Goal: Task Accomplishment & Management: Manage account settings

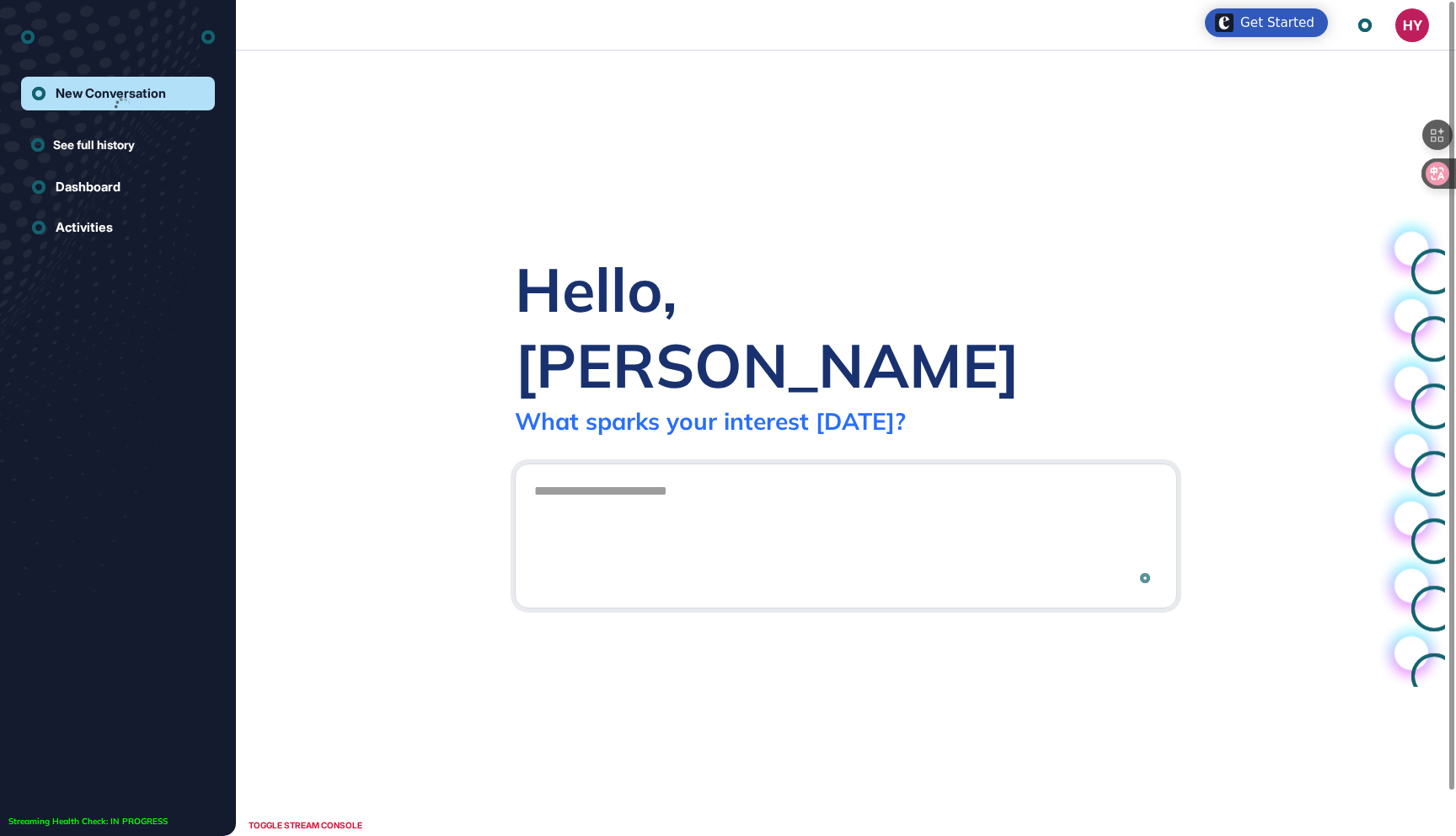
scroll to position [1, 1]
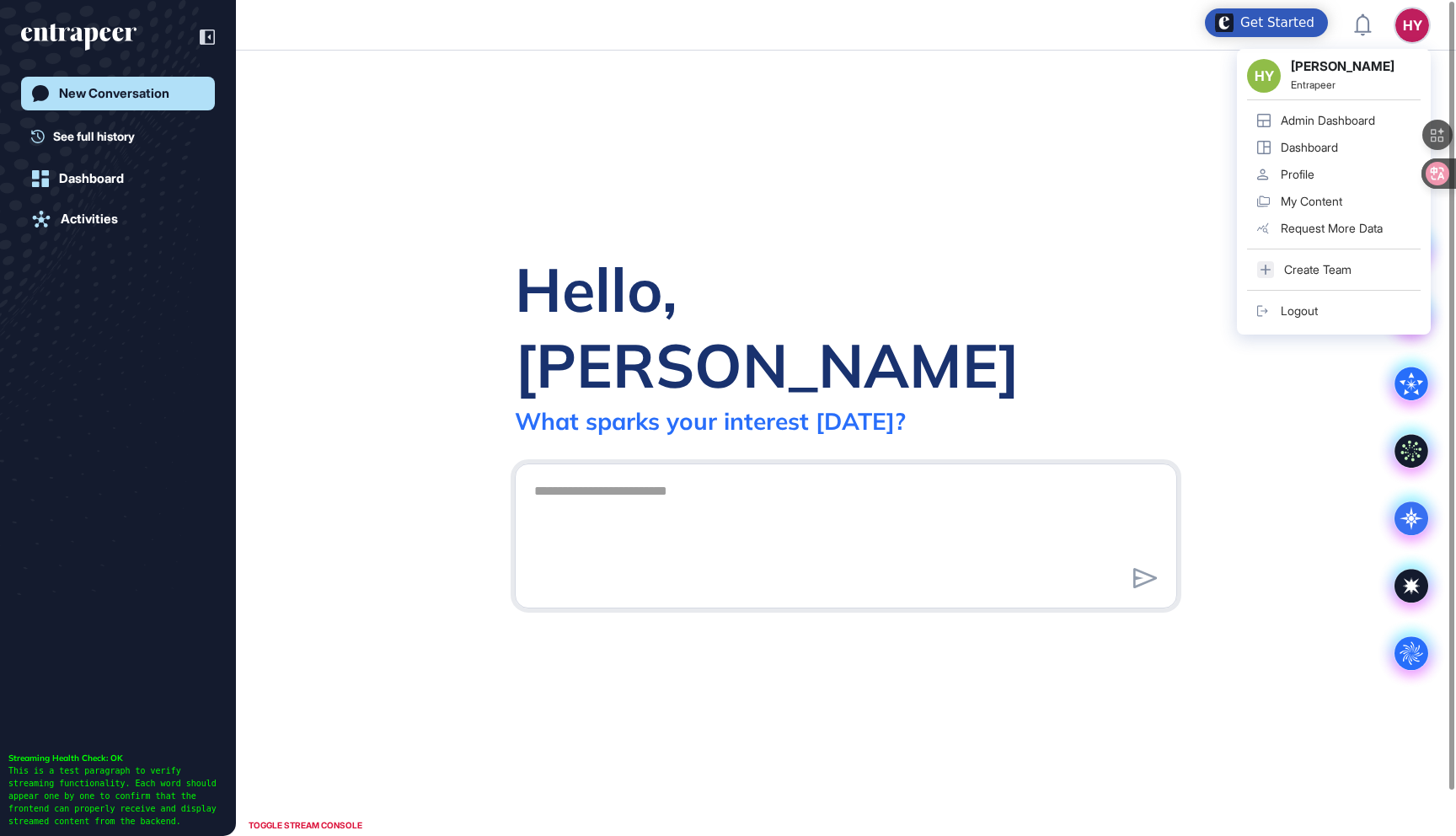
click at [1360, 125] on div "Admin Dashboard" at bounding box center [1328, 120] width 95 height 14
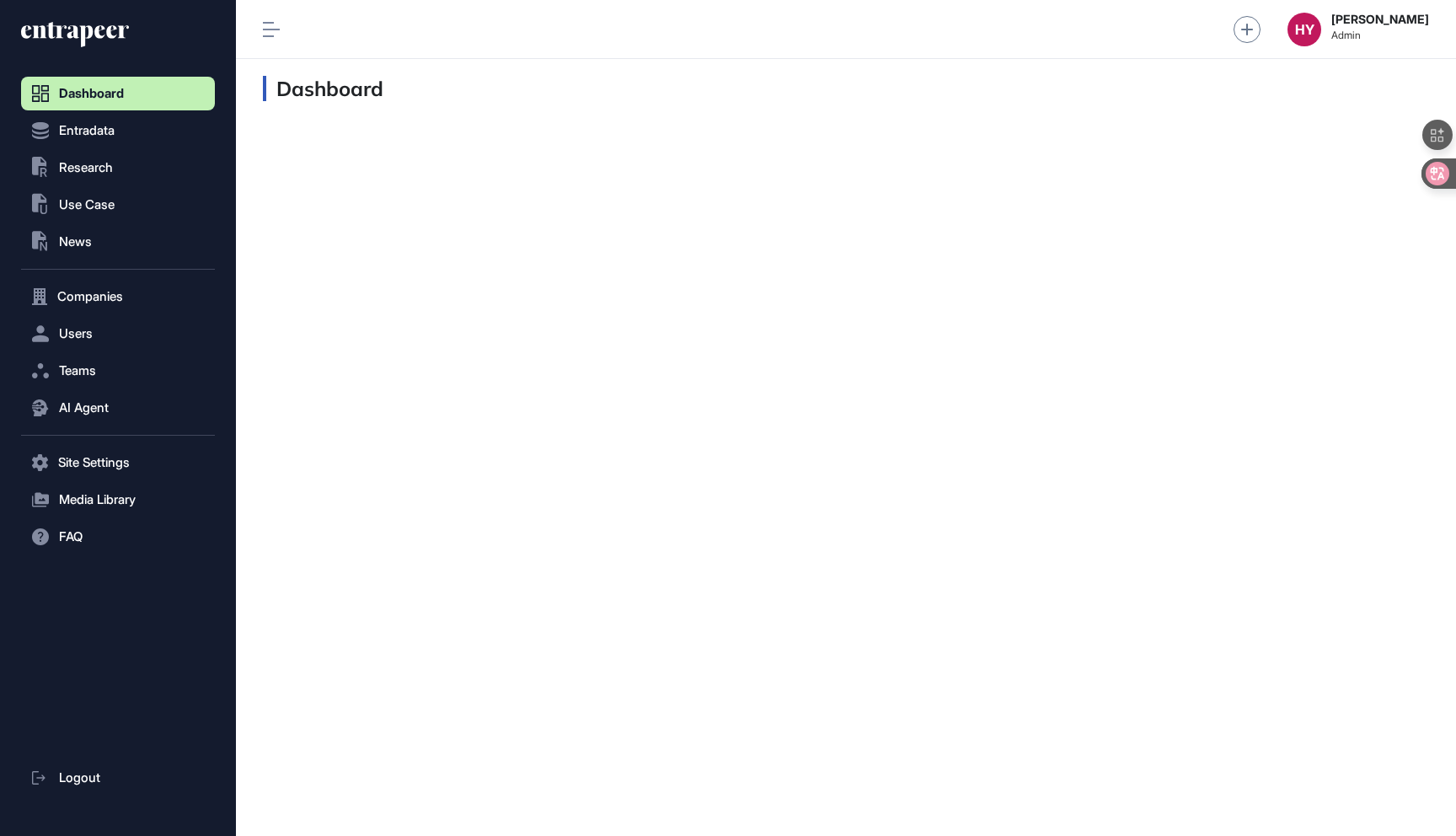
scroll to position [1, 1]
click at [92, 298] on span "Companies" at bounding box center [90, 297] width 65 height 14
click at [90, 333] on span "Company List" at bounding box center [91, 332] width 72 height 14
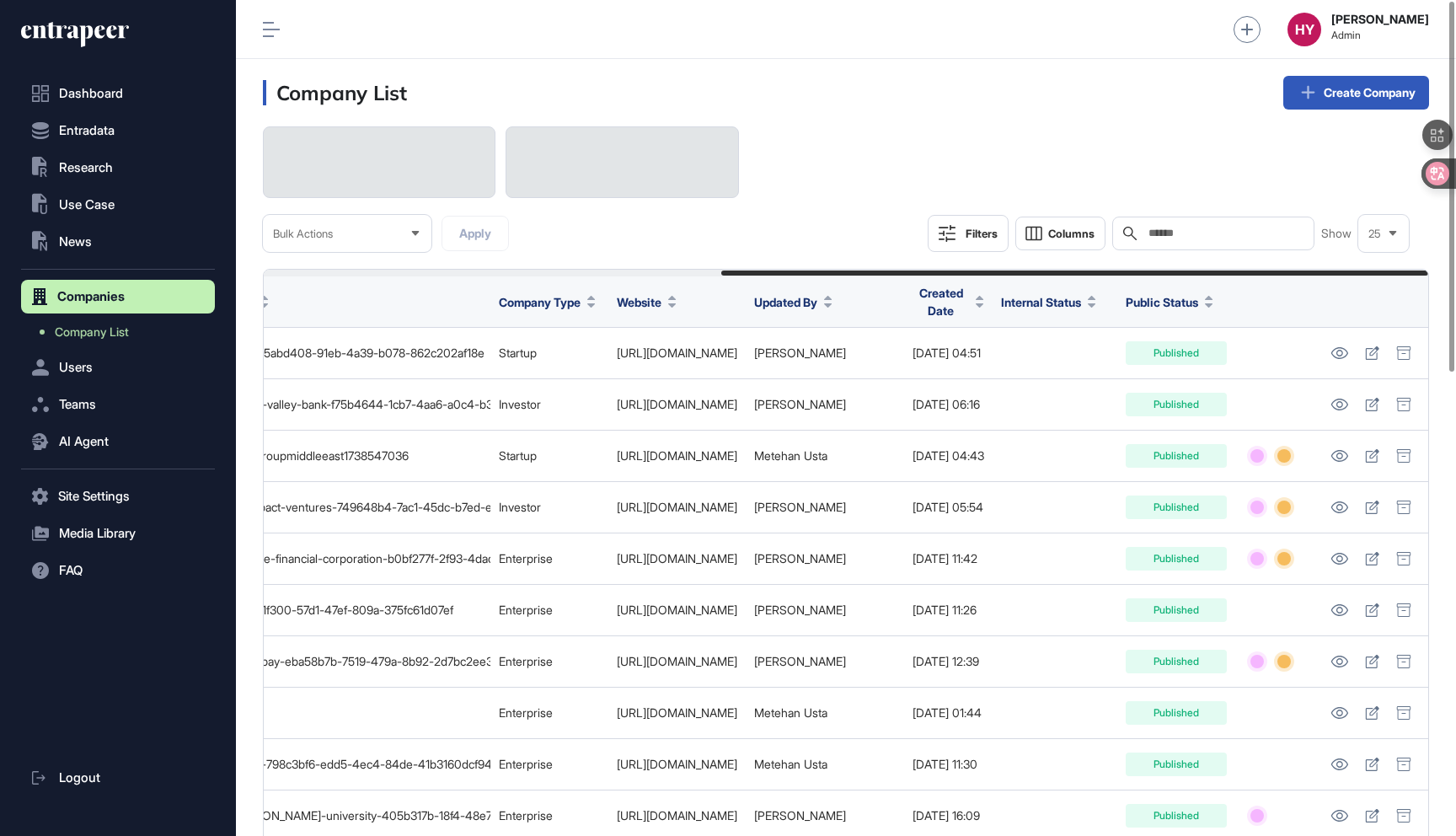
scroll to position [0, 753]
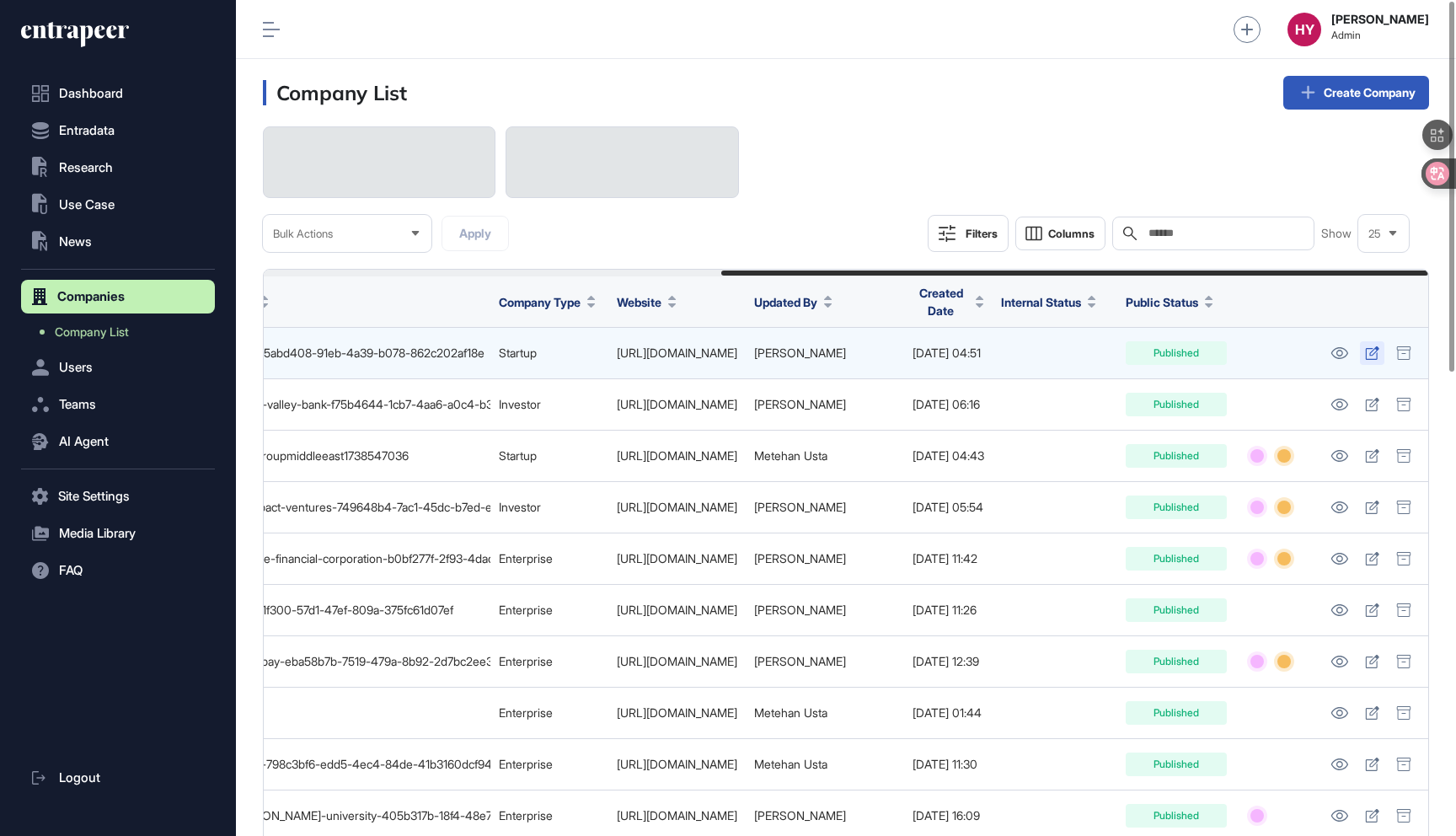
click at [1365, 349] on icon at bounding box center [1372, 353] width 15 height 14
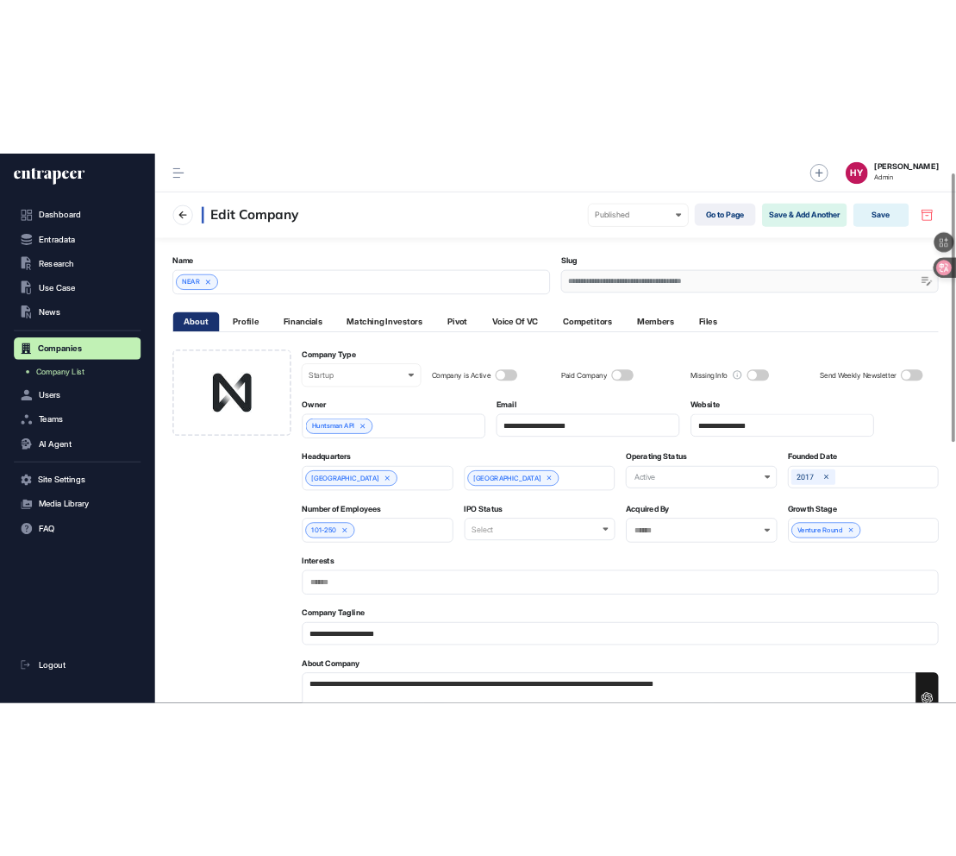
scroll to position [250, 0]
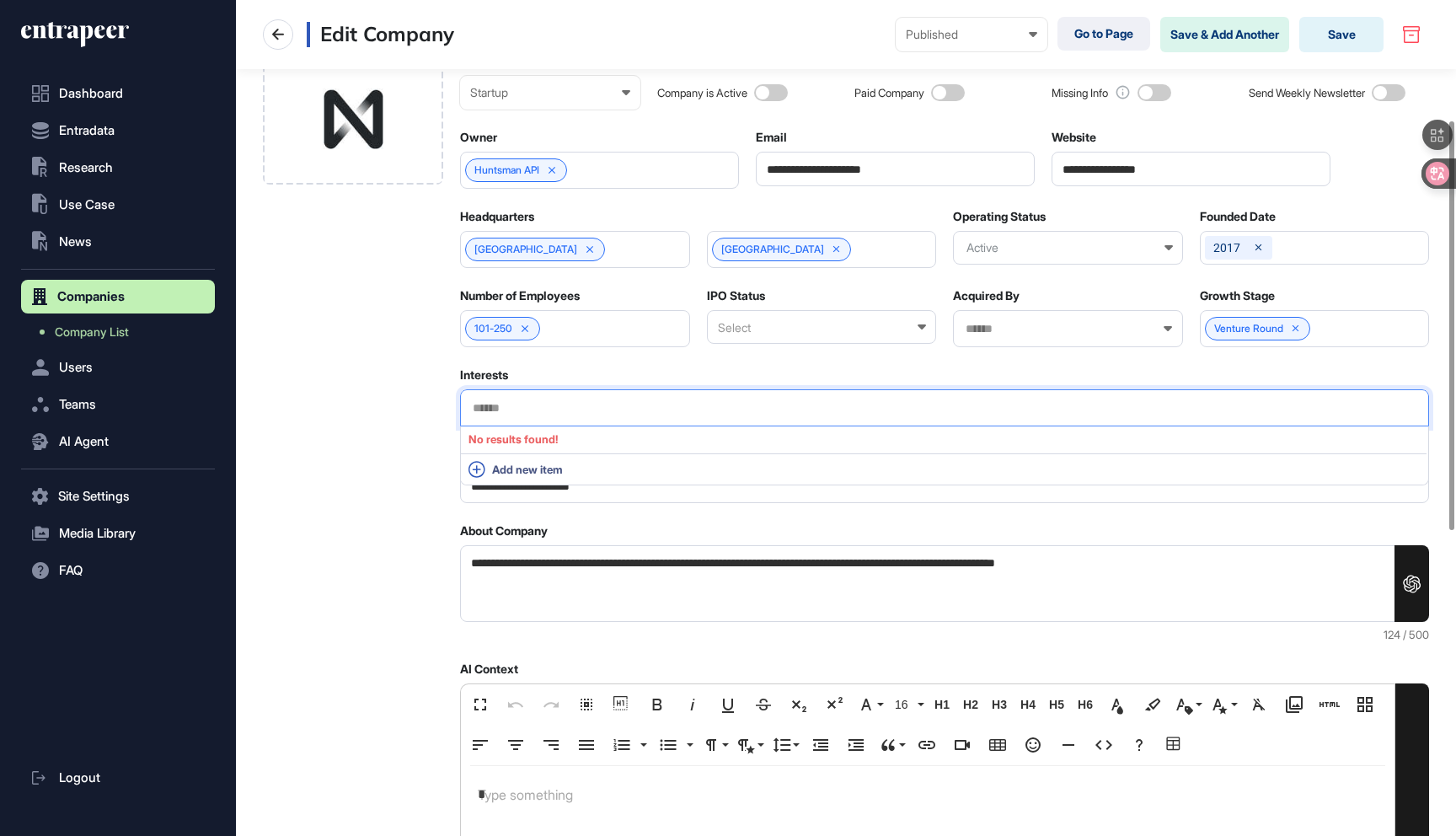
click at [820, 403] on input "text" at bounding box center [944, 408] width 947 height 15
click at [406, 394] on div at bounding box center [353, 691] width 181 height 1276
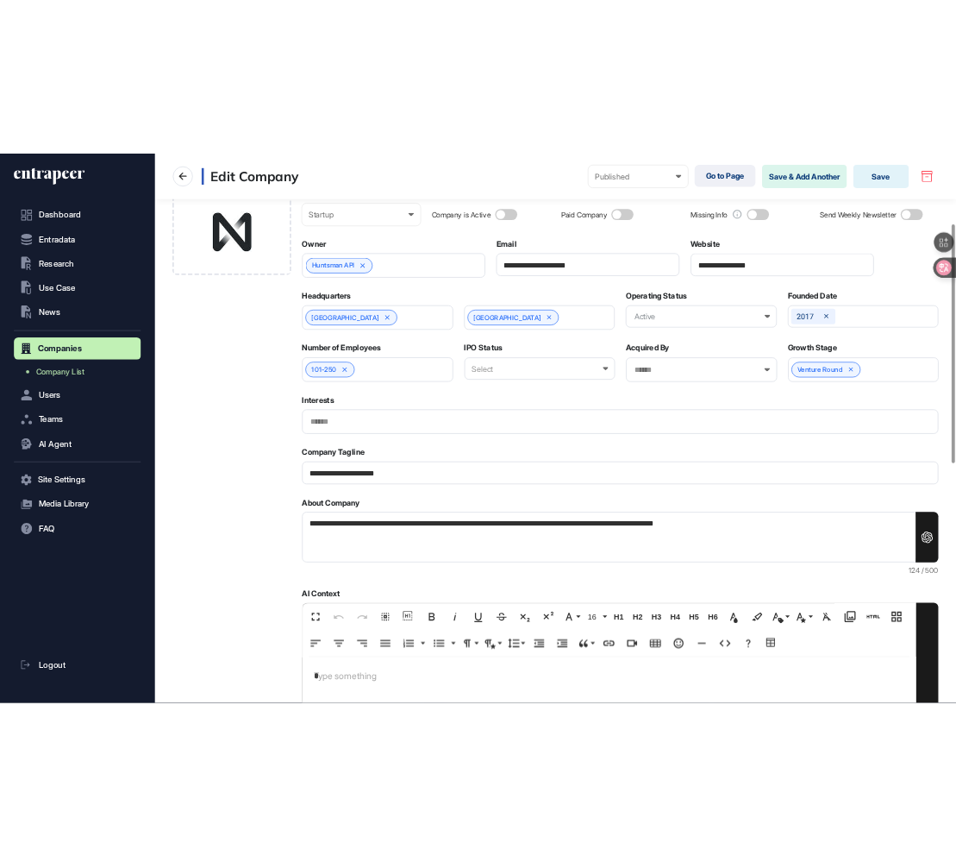
scroll to position [856, 779]
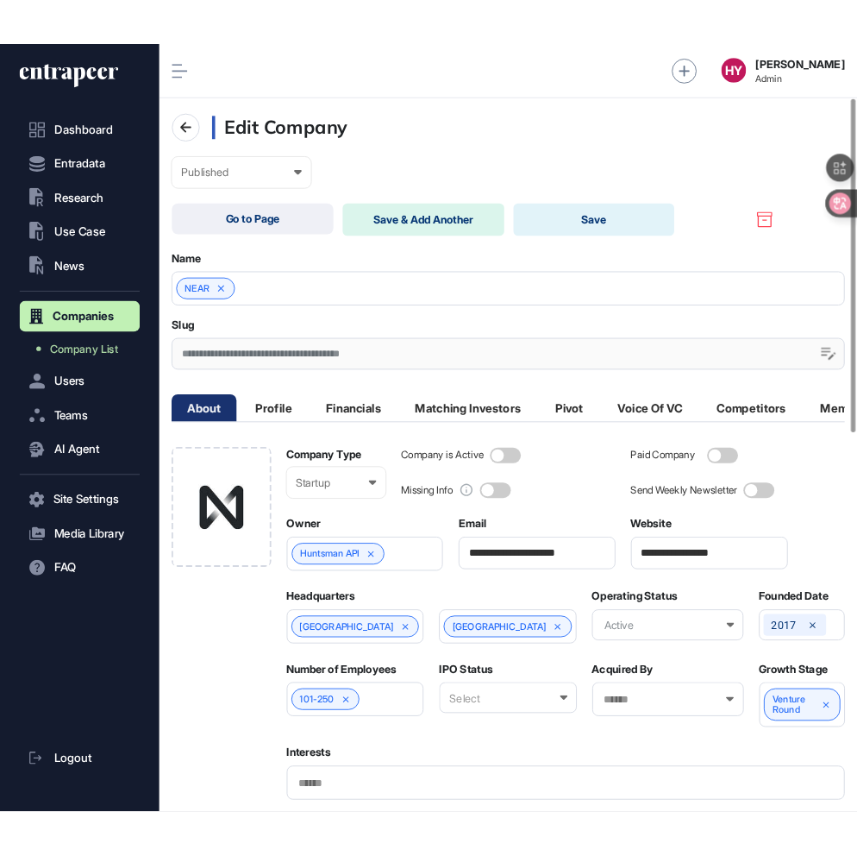
scroll to position [392, 0]
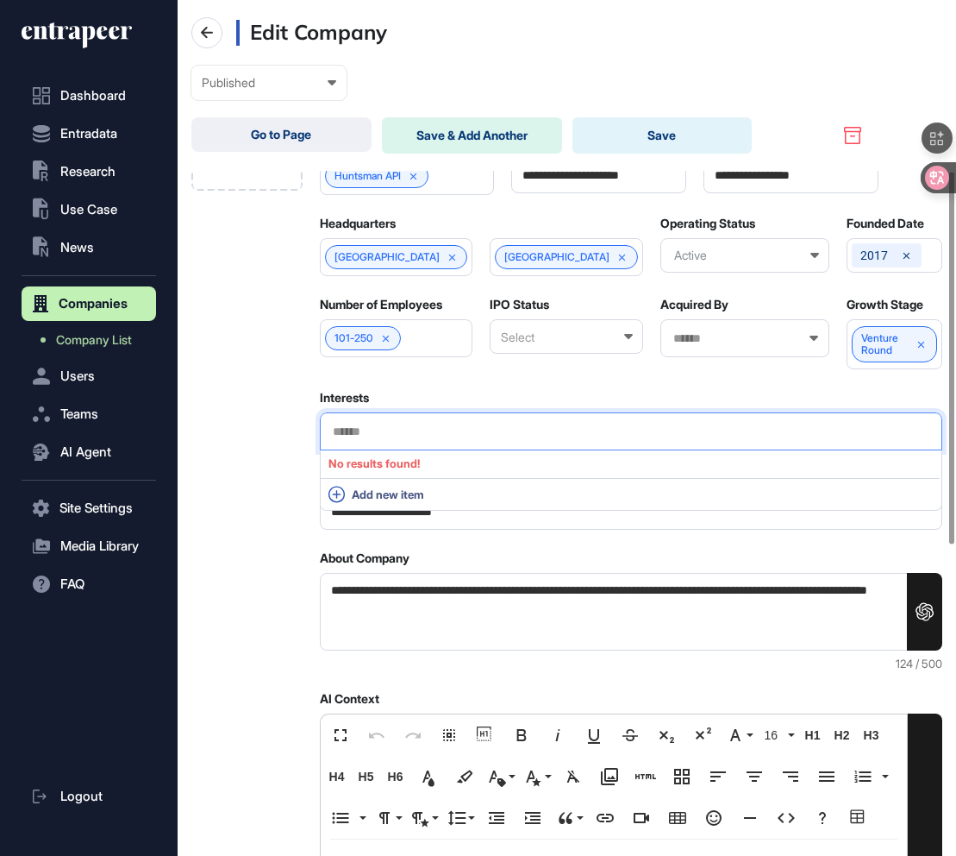
click at [639, 424] on input "text" at bounding box center [631, 431] width 601 height 15
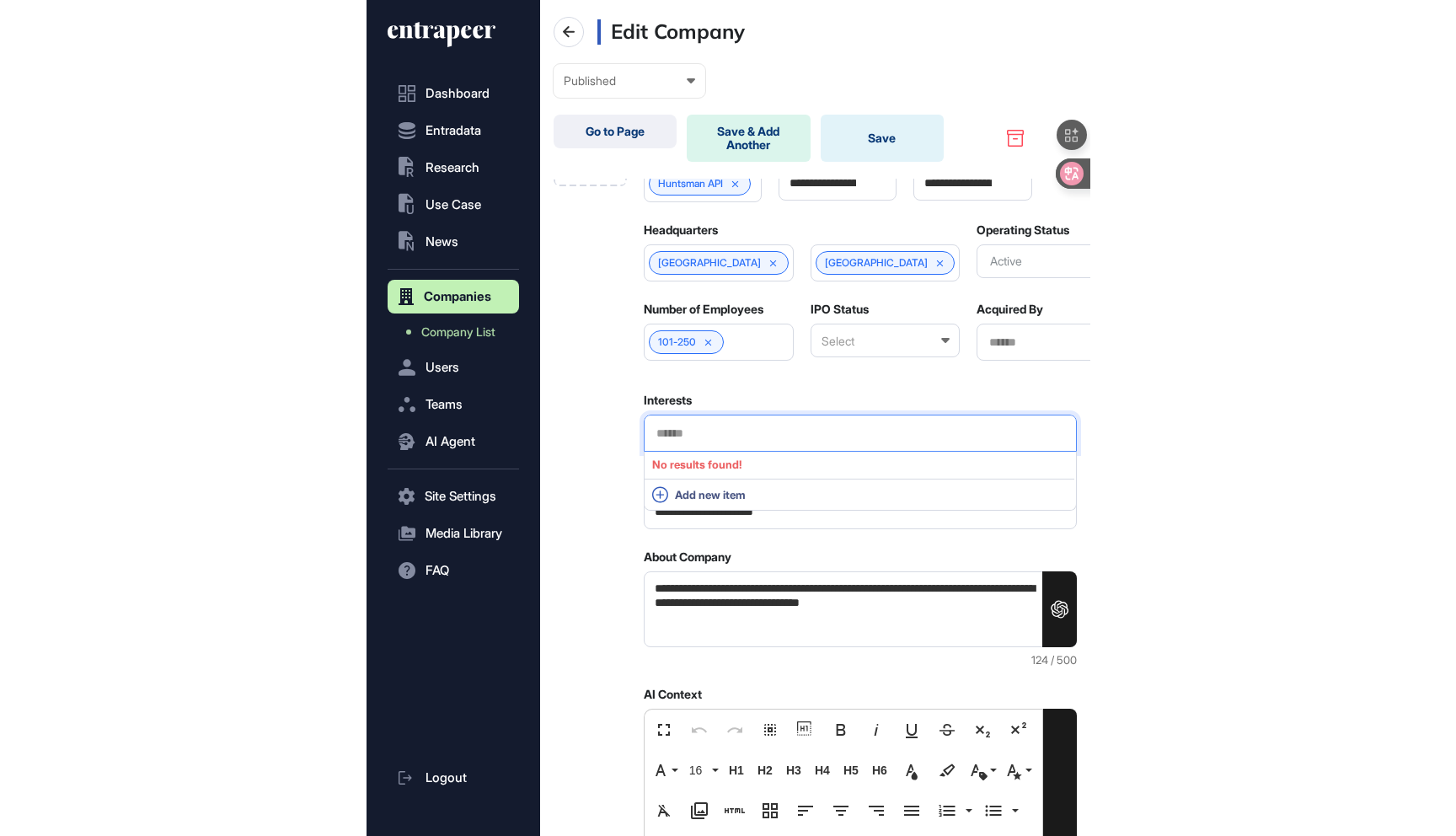
scroll to position [836, 549]
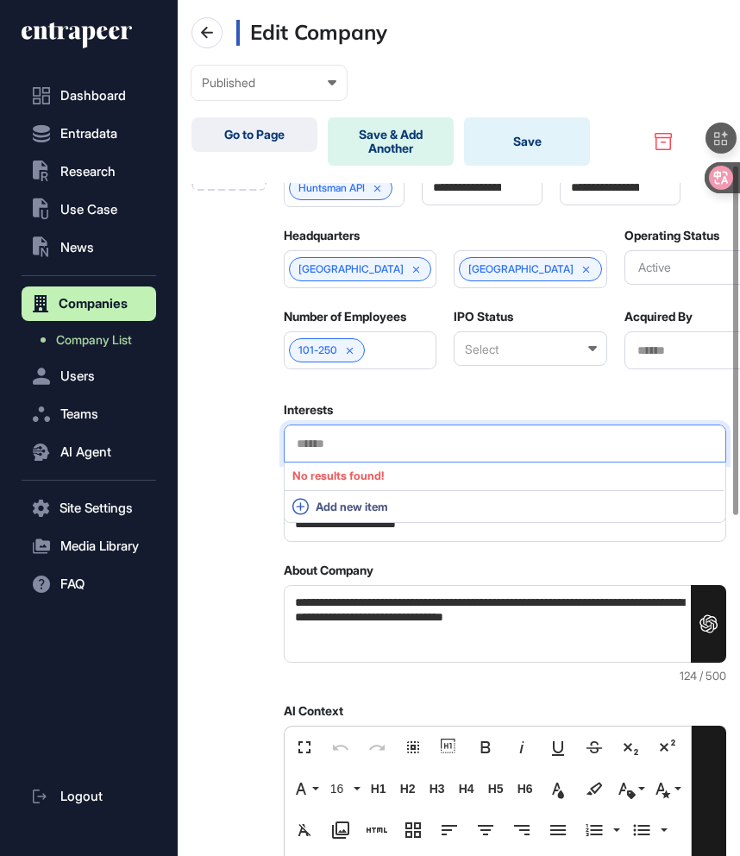
click at [561, 417] on div "**********" at bounding box center [505, 828] width 442 height 1543
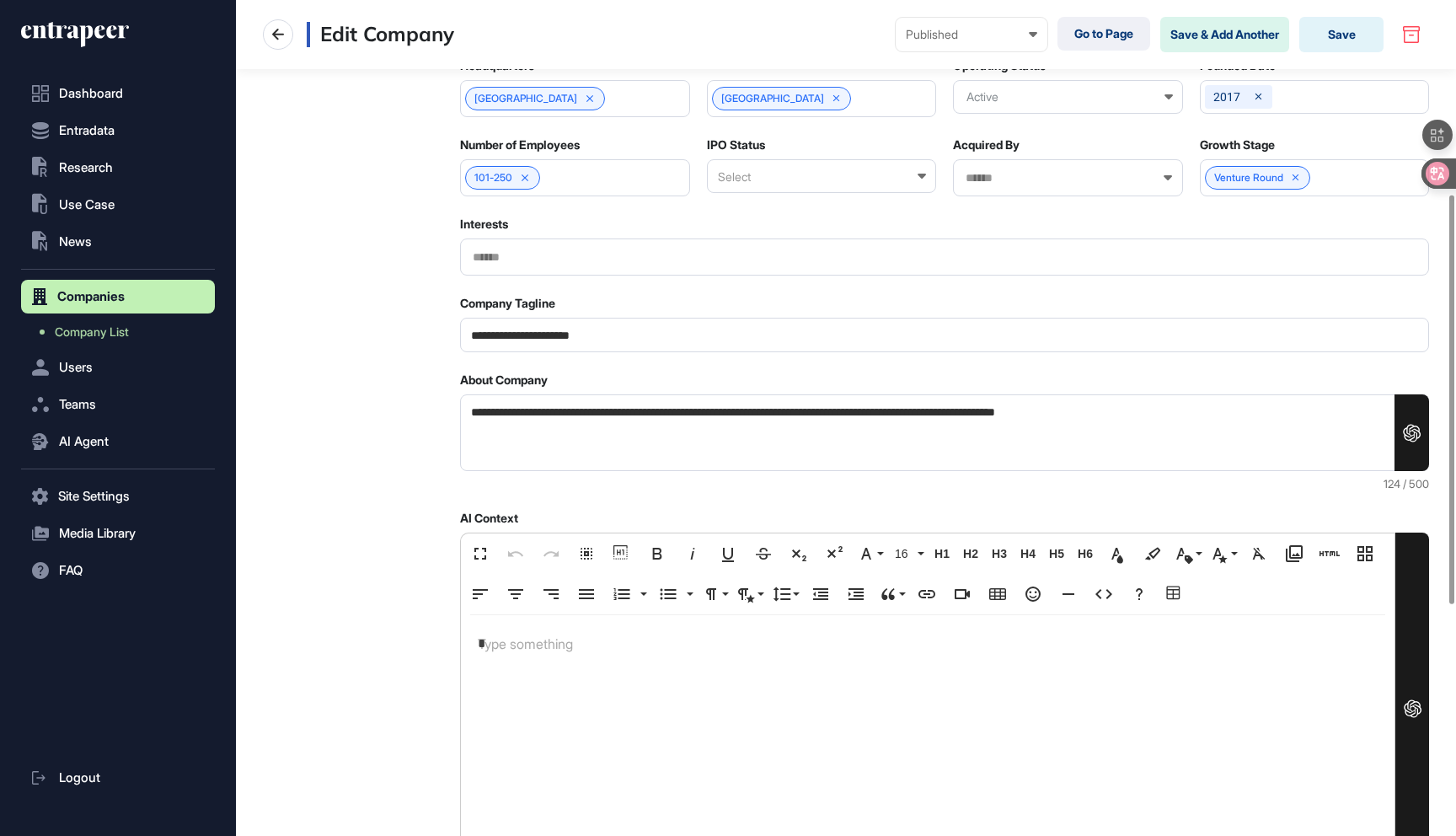
scroll to position [836, 1220]
